Goal: Navigation & Orientation: Find specific page/section

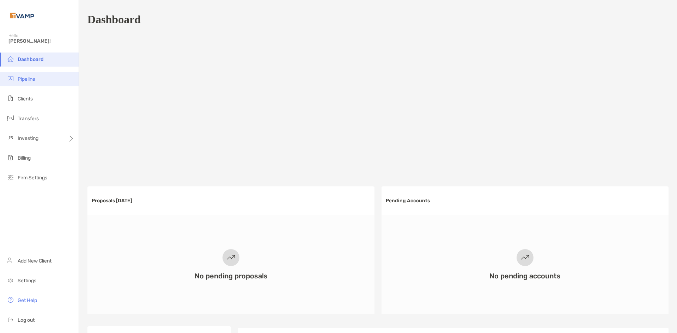
click at [43, 80] on li "Pipeline" at bounding box center [39, 79] width 79 height 14
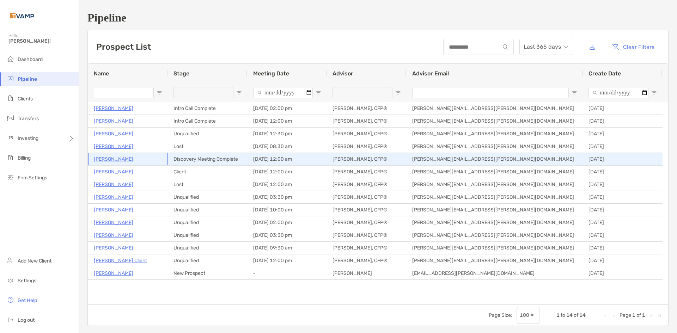
click at [109, 159] on p "Ria Voss" at bounding box center [114, 159] width 40 height 9
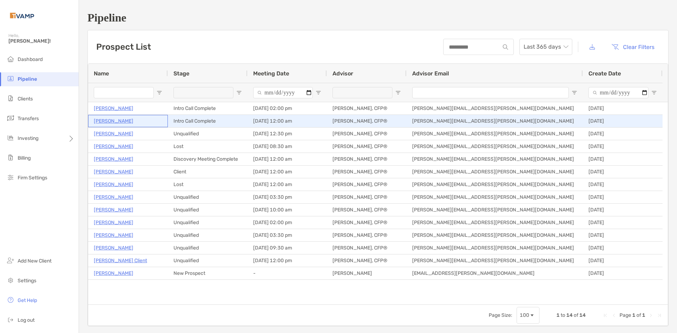
click at [120, 119] on p "[PERSON_NAME]" at bounding box center [114, 121] width 40 height 9
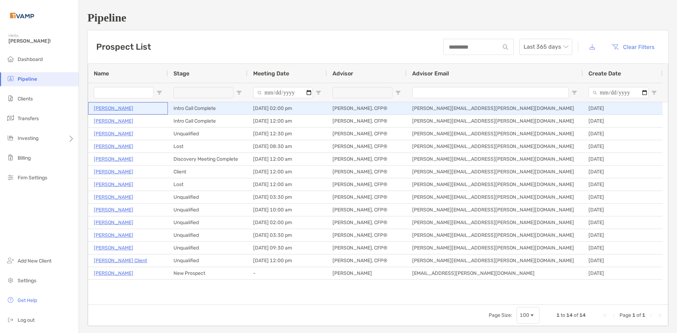
click at [108, 109] on p "Teja Suvarna" at bounding box center [114, 108] width 40 height 9
